Goal: Information Seeking & Learning: Learn about a topic

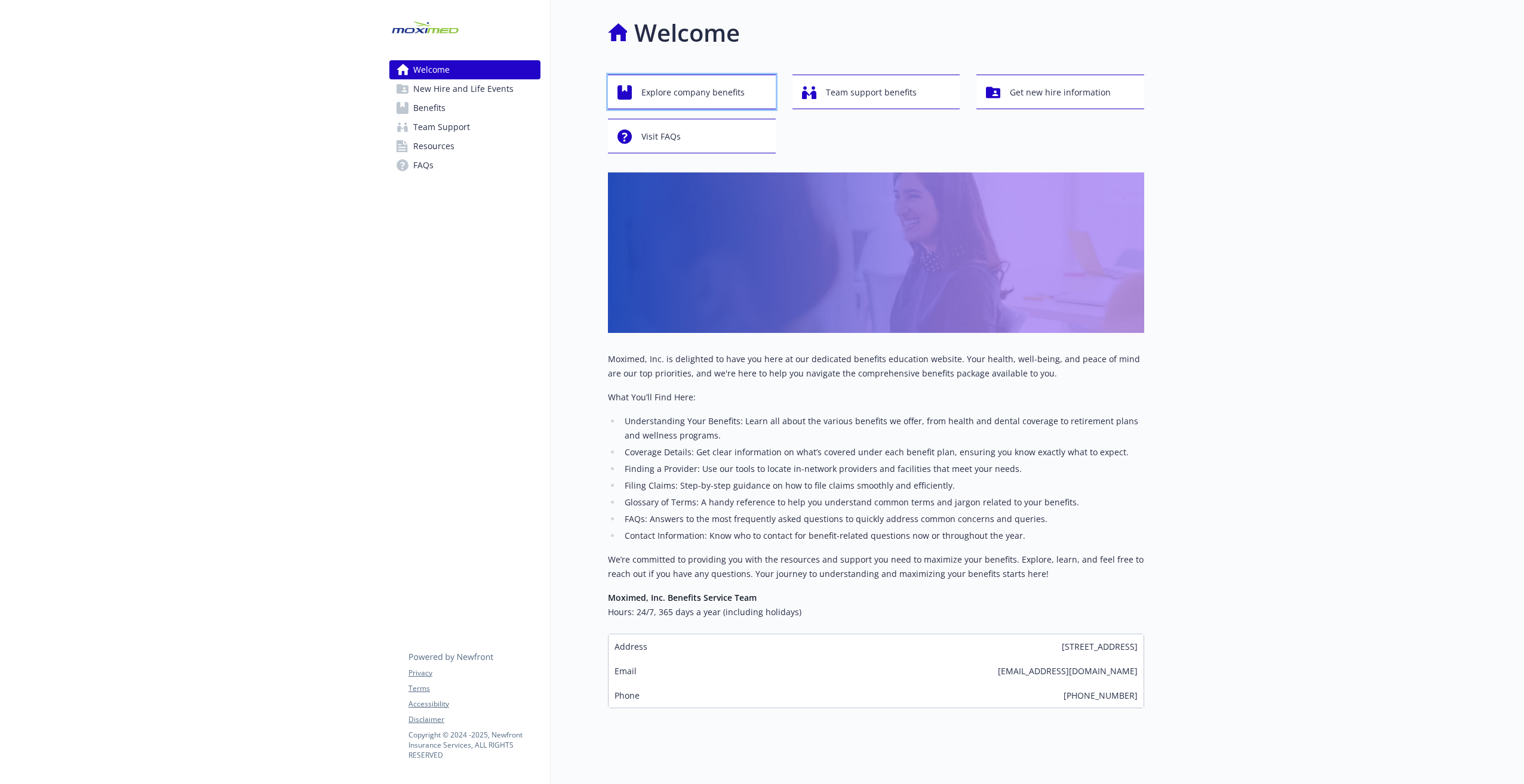
click at [690, 91] on span "Explore company benefits" at bounding box center [693, 92] width 104 height 22
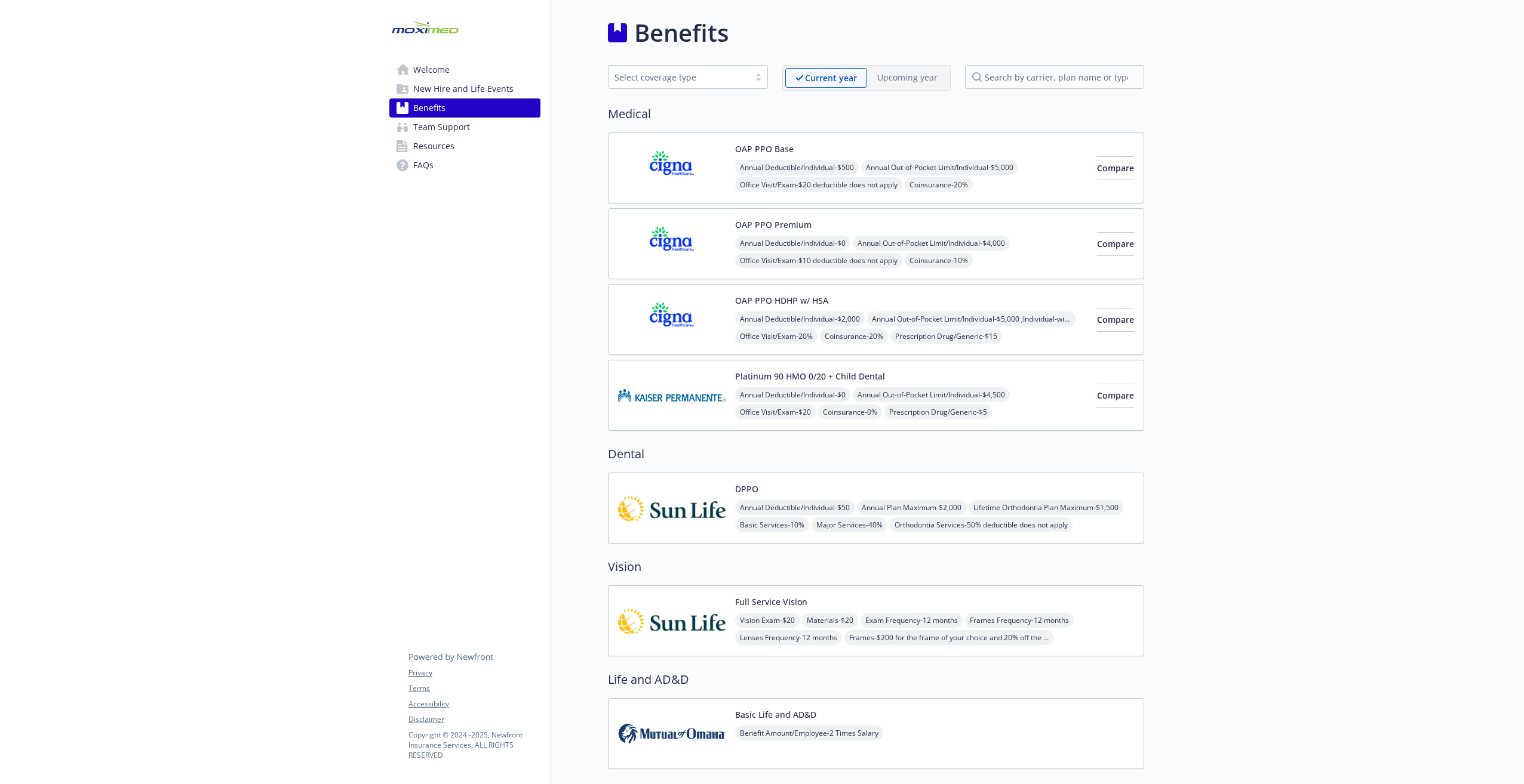
click at [665, 159] on img at bounding box center [672, 168] width 108 height 50
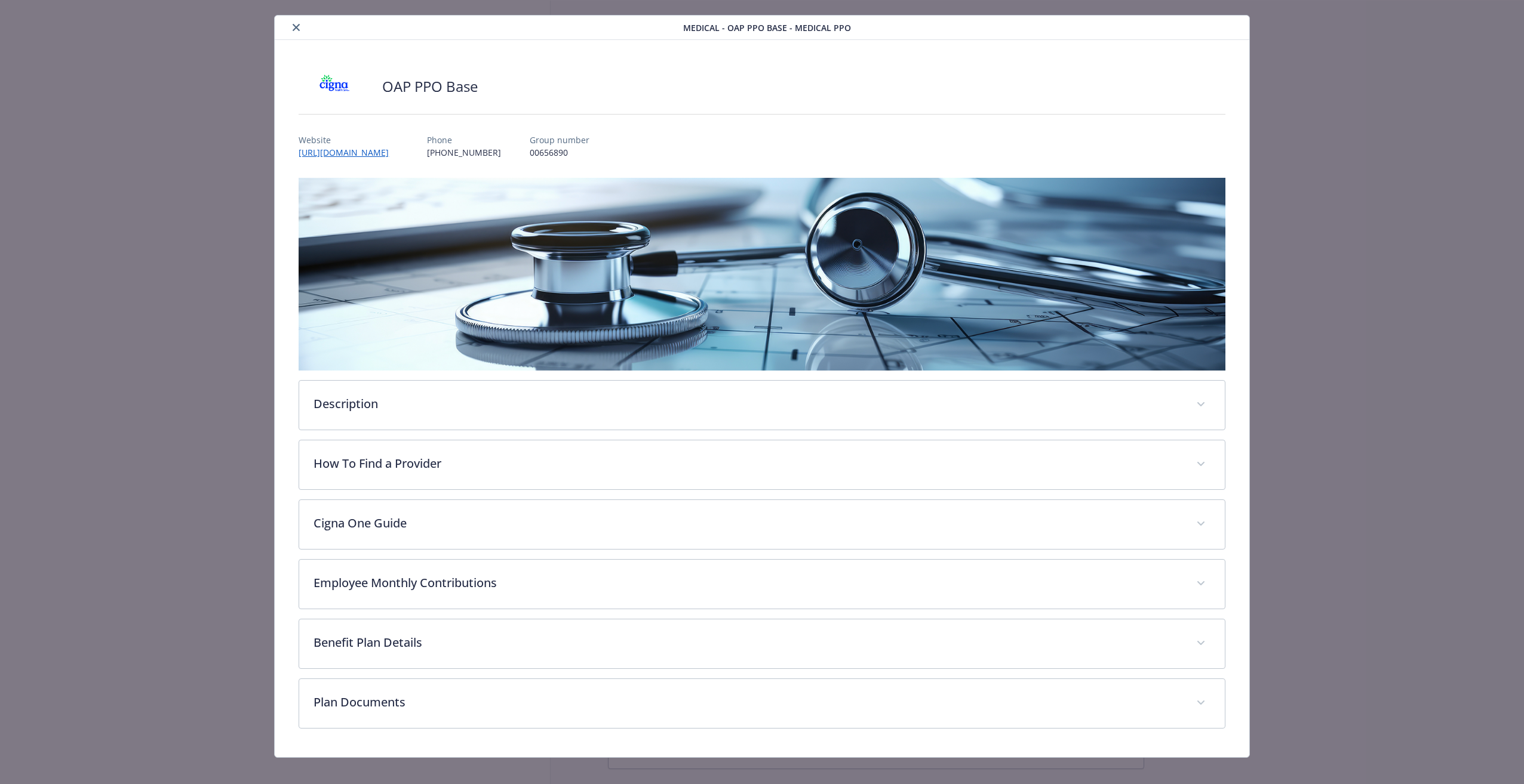
scroll to position [34, 0]
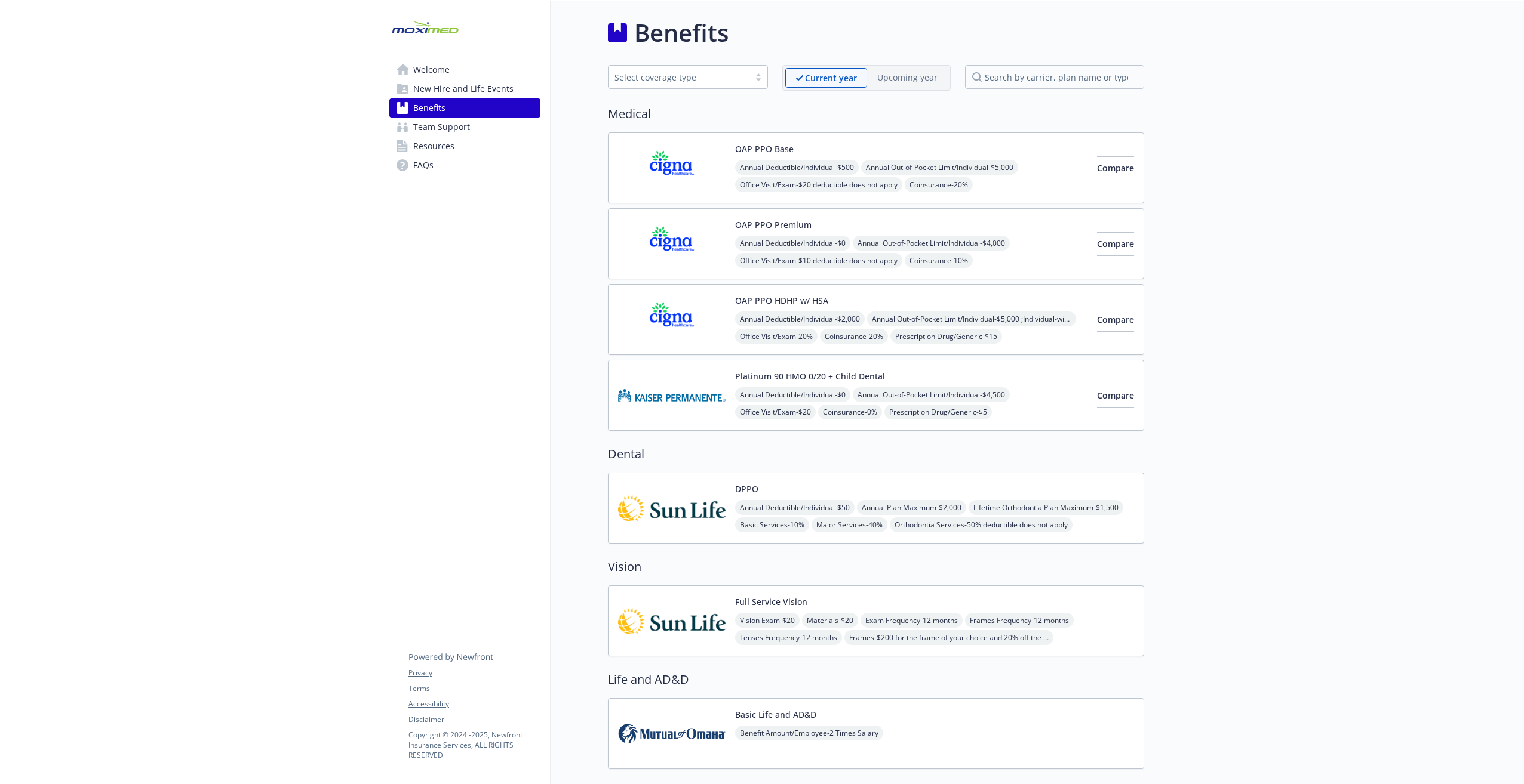
click at [430, 256] on div "Welcome New Hire and Life Events Benefits Team Support Resources FAQs Privacy T…" at bounding box center [465, 711] width 171 height 1421
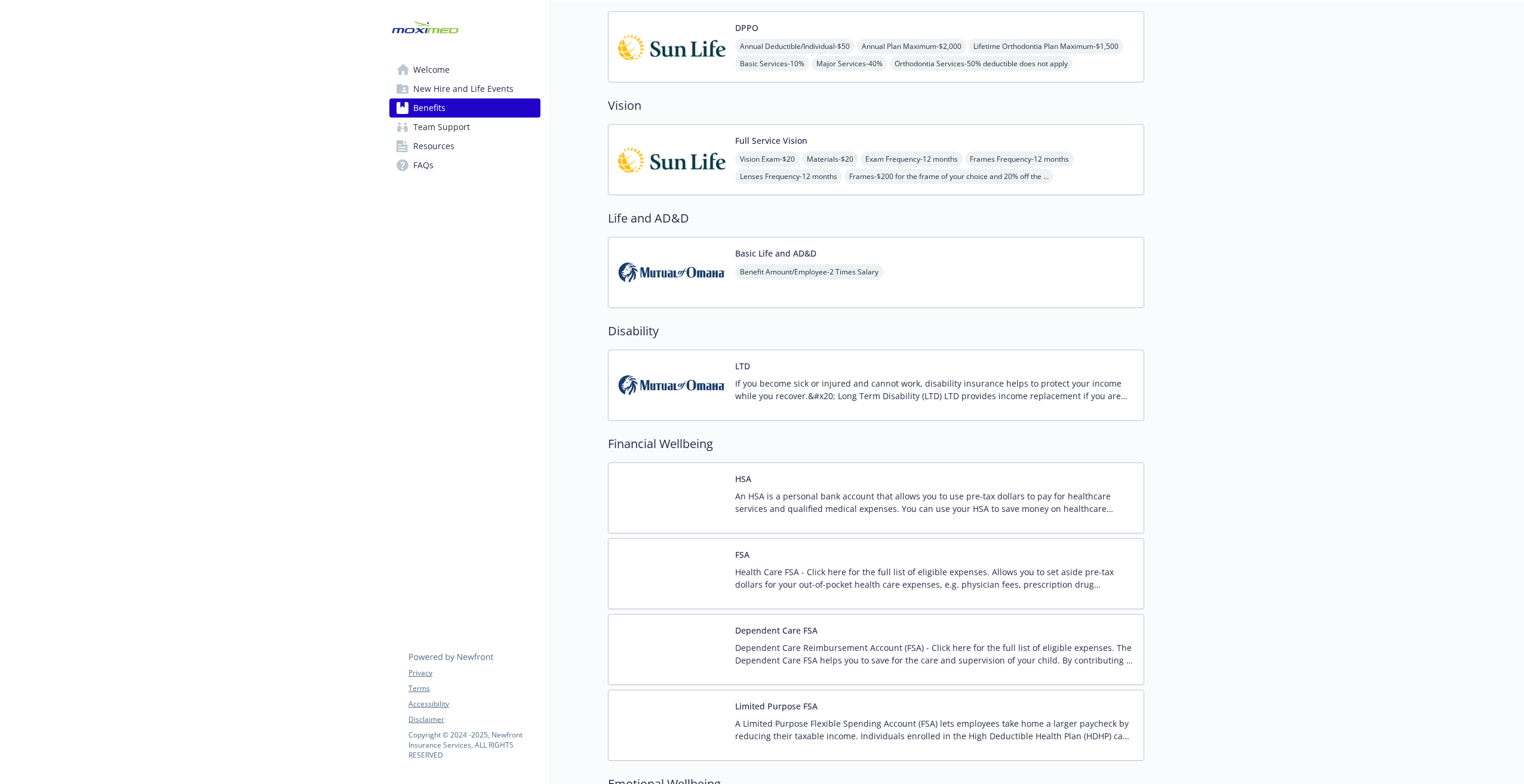
scroll to position [478, 0]
